Goal: Task Accomplishment & Management: Manage account settings

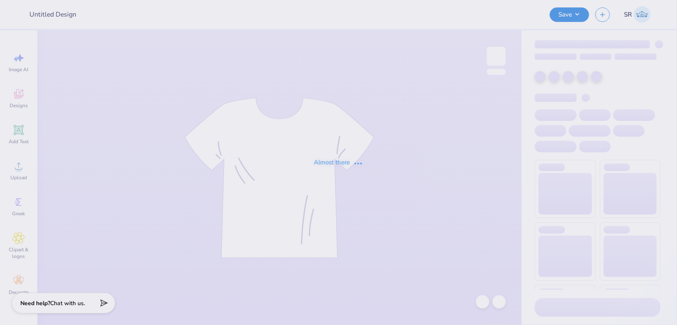
type input "LWIB 2025 fall"
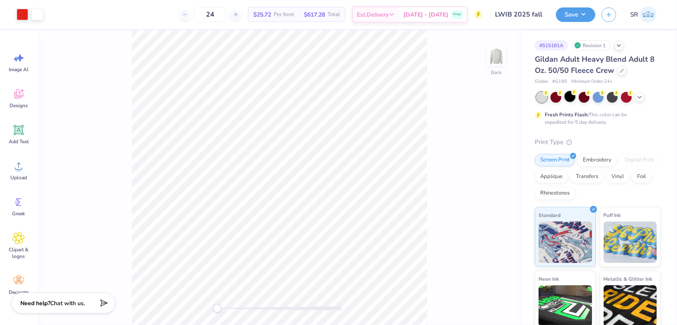
click at [574, 100] on div at bounding box center [570, 96] width 11 height 11
click at [569, 17] on button "Save" at bounding box center [575, 13] width 39 height 15
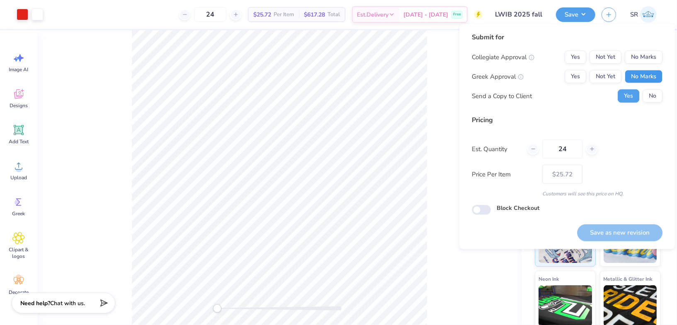
click at [638, 70] on button "No Marks" at bounding box center [644, 76] width 38 height 13
click at [638, 43] on div "Submit for Collegiate Approval Yes Not Yet No Marks Greek Approval Yes Not Yet …" at bounding box center [567, 70] width 191 height 77
click at [639, 53] on button "No Marks" at bounding box center [644, 57] width 38 height 13
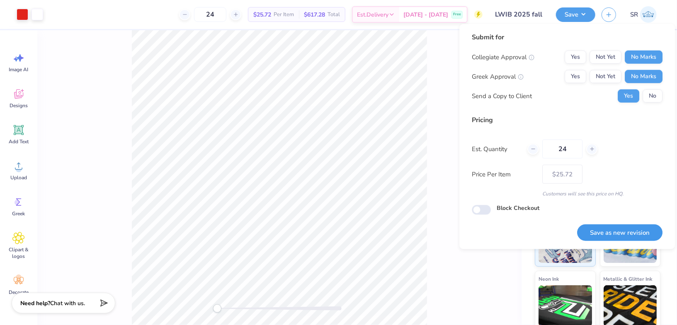
click at [620, 231] on button "Save as new revision" at bounding box center [619, 233] width 85 height 17
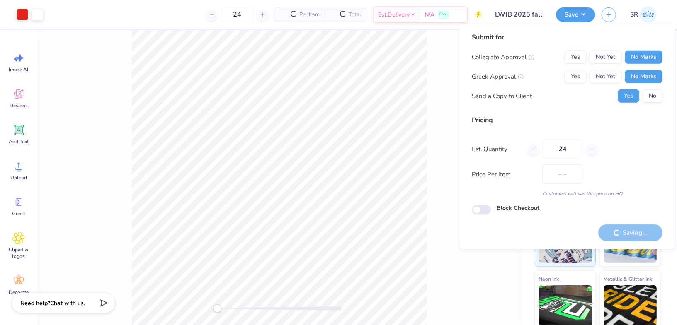
type input "$25.72"
